Goal: Check status

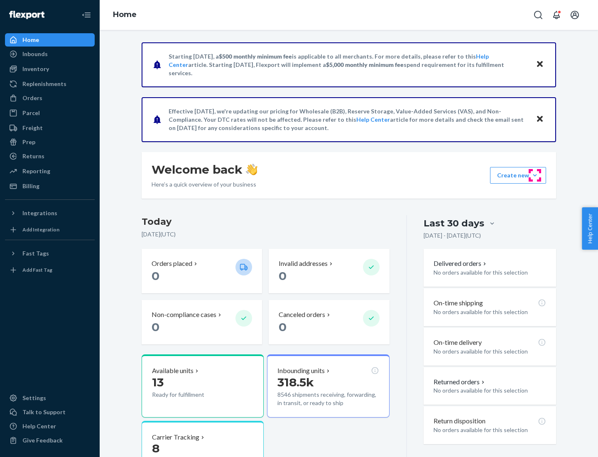
click at [535, 175] on button "Create new Create new inbound Create new order Create new product" at bounding box center [518, 175] width 56 height 17
click at [34, 54] on div "Inbounds" at bounding box center [34, 54] width 25 height 8
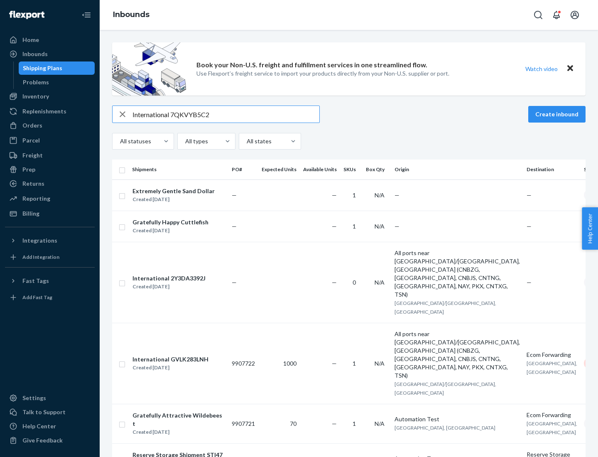
type input "International 7QKVYB5C29"
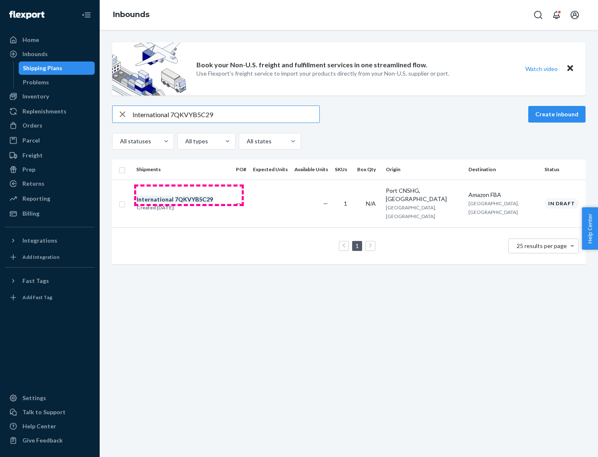
click at [189, 204] on div "Created [DATE]" at bounding box center [175, 208] width 76 height 8
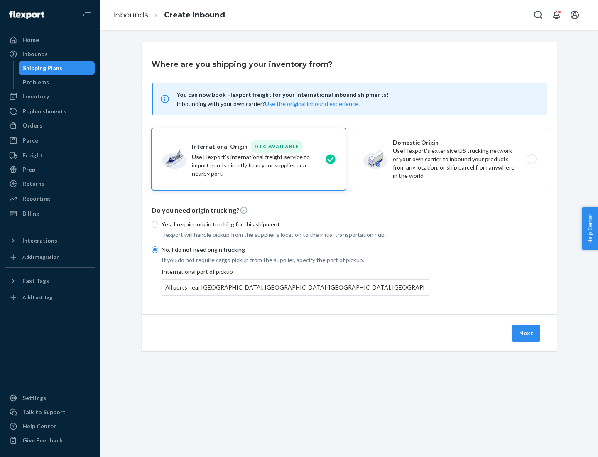
click at [527, 333] on button "Next" at bounding box center [526, 333] width 28 height 17
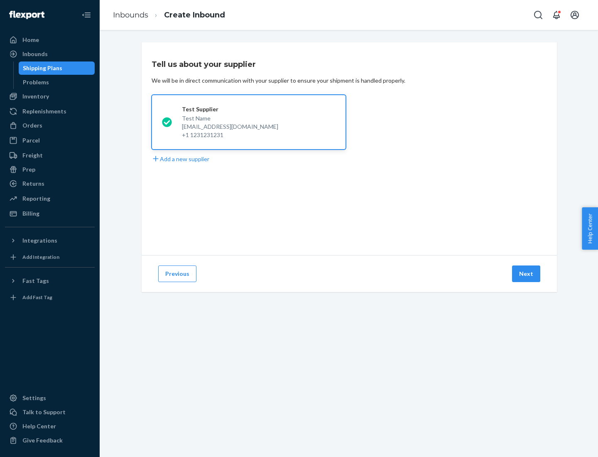
click at [527, 274] on button "Next" at bounding box center [526, 273] width 28 height 17
